Goal: Find specific page/section: Find specific page/section

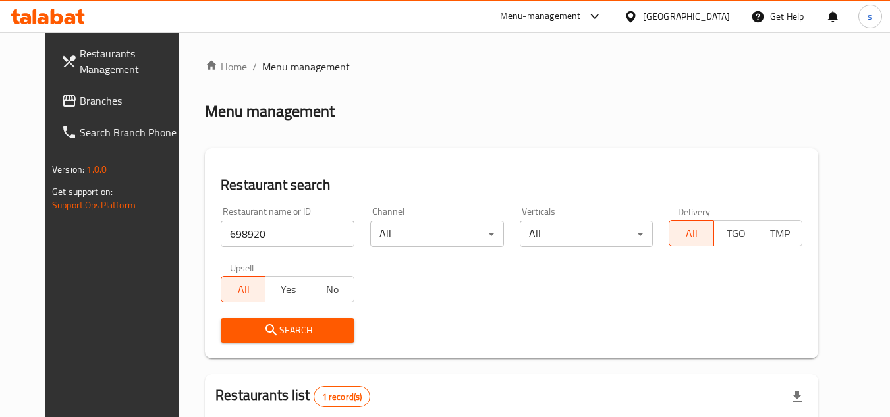
scroll to position [159, 0]
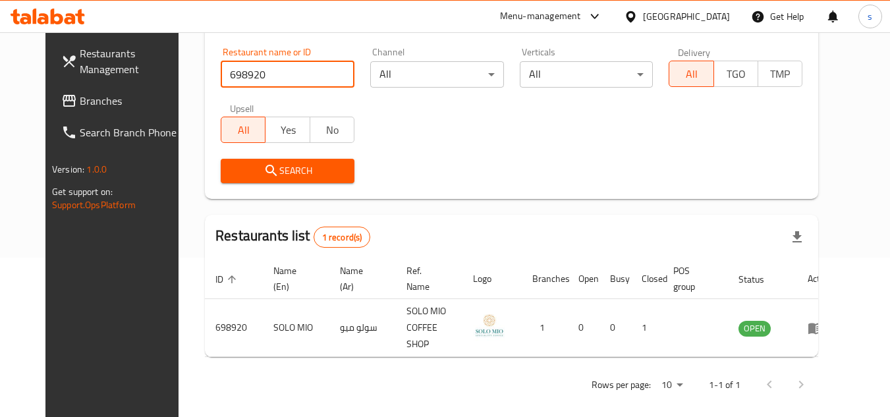
click at [80, 100] on span "Branches" at bounding box center [132, 101] width 104 height 16
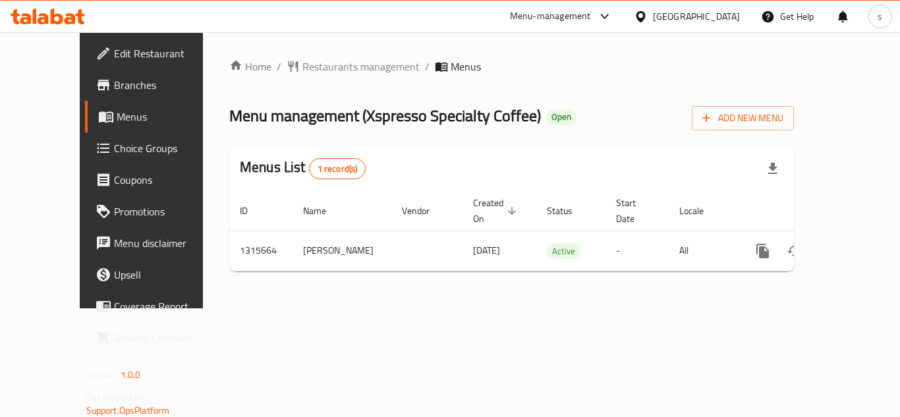
click at [610, 74] on div "Home / Restaurants management / Menus Menu management ( Xspresso Specialty Coff…" at bounding box center [511, 170] width 565 height 223
click at [302, 67] on span "Restaurants management" at bounding box center [360, 67] width 117 height 16
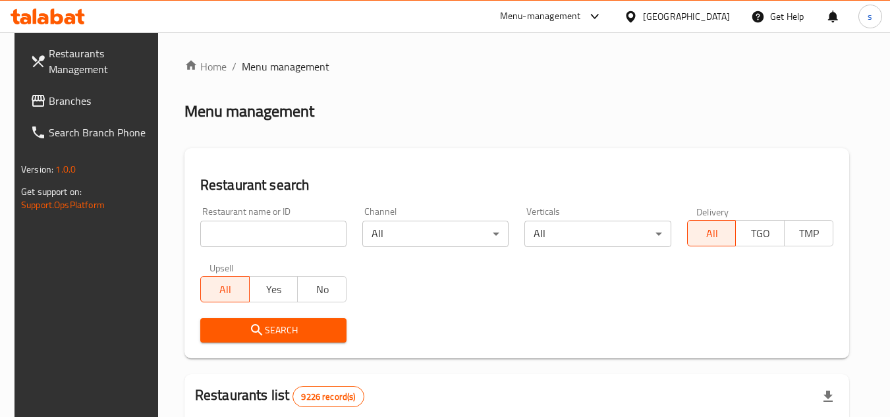
click at [262, 229] on input "search" at bounding box center [273, 234] width 146 height 26
paste input "707380"
type input "707380"
click button "Search" at bounding box center [273, 330] width 146 height 24
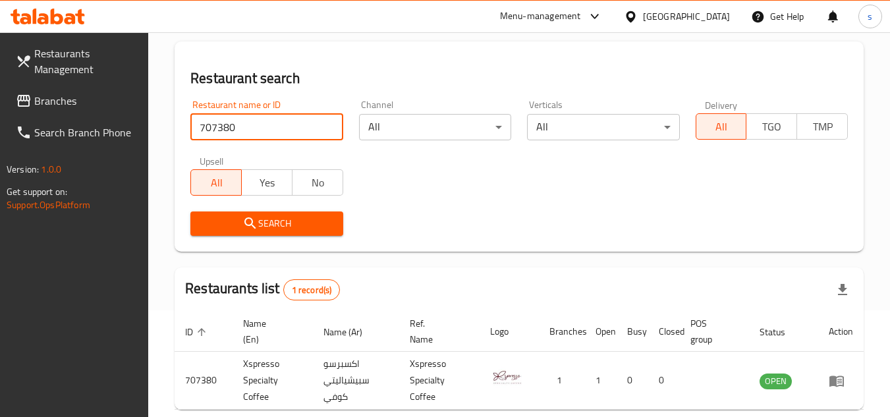
scroll to position [171, 0]
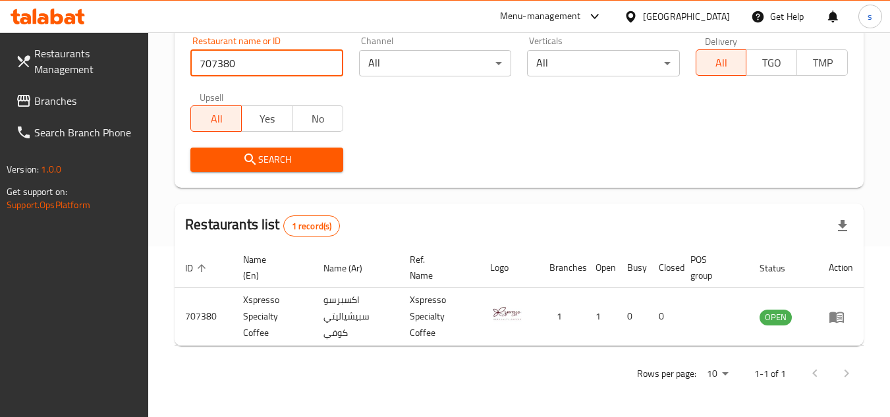
click at [715, 14] on div "[GEOGRAPHIC_DATA]" at bounding box center [686, 16] width 87 height 14
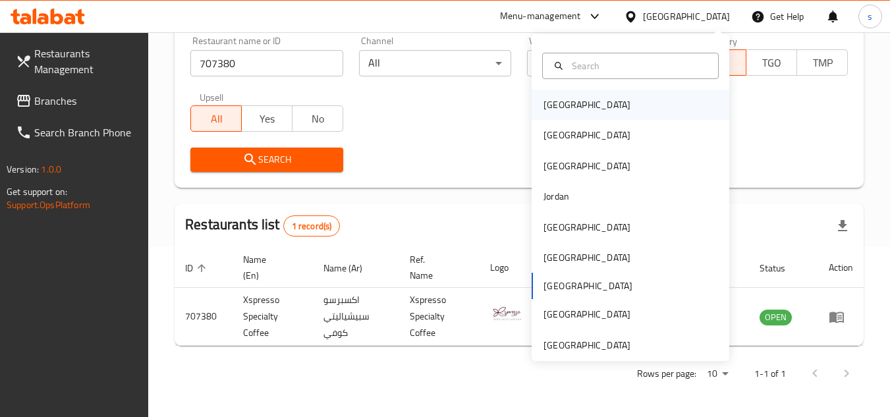
click at [548, 103] on div "Bahrain" at bounding box center [587, 105] width 87 height 14
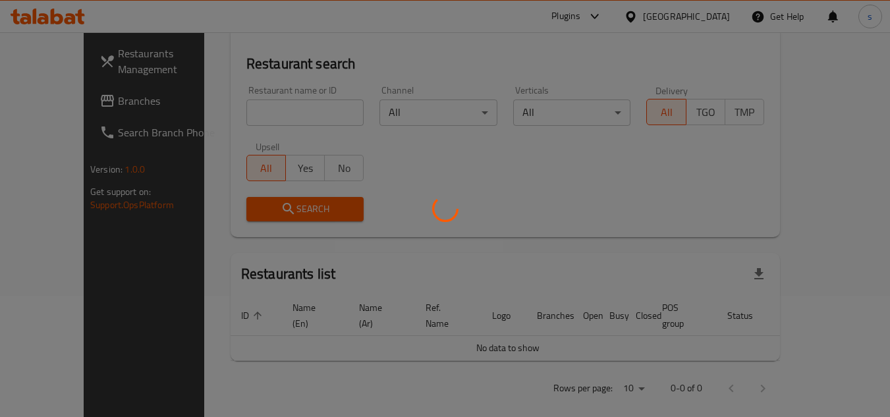
scroll to position [171, 0]
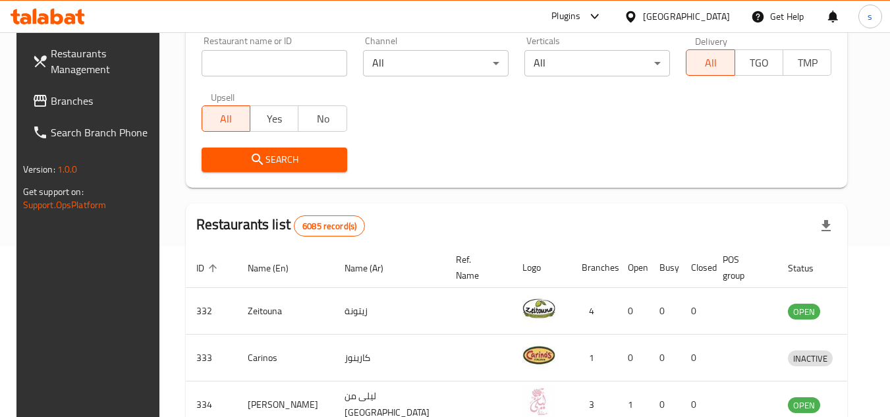
drag, startPoint x: 57, startPoint y: 100, endPoint x: 45, endPoint y: 103, distance: 12.1
click at [57, 100] on span "Branches" at bounding box center [103, 101] width 104 height 16
